Goal: Information Seeking & Learning: Understand process/instructions

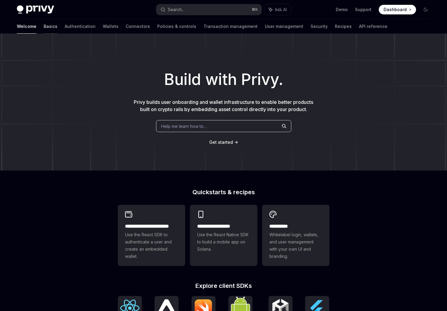
click at [44, 25] on link "Basics" at bounding box center [51, 26] width 14 height 14
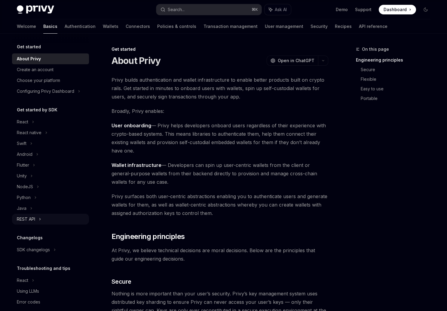
click at [37, 220] on div "REST API" at bounding box center [50, 219] width 77 height 11
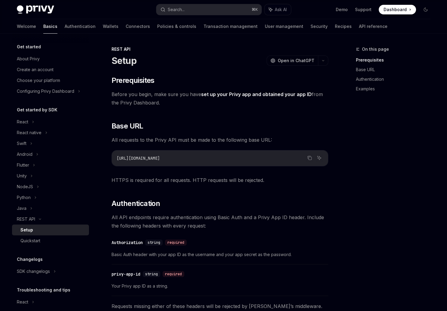
click at [43, 235] on link "Setup" at bounding box center [50, 230] width 77 height 11
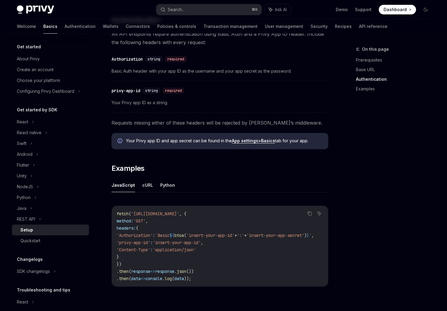
scroll to position [178, 0]
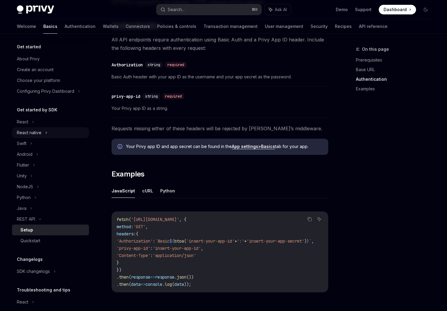
click at [42, 132] on div "React native" at bounding box center [50, 132] width 77 height 11
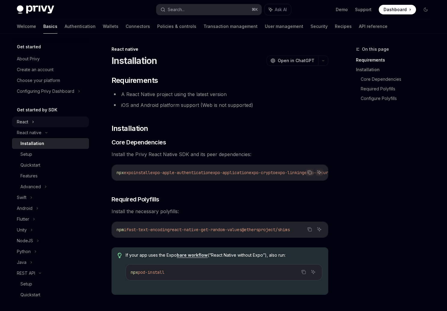
click at [29, 117] on div "React" at bounding box center [50, 122] width 77 height 11
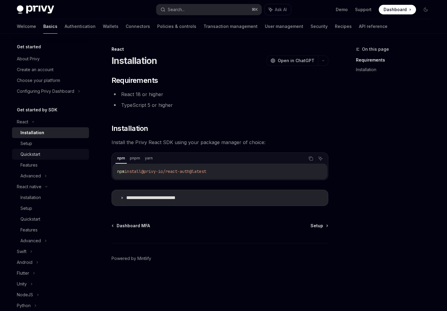
click at [49, 155] on div "Quickstart" at bounding box center [52, 154] width 65 height 7
type textarea "*"
